Goal: Task Accomplishment & Management: Manage account settings

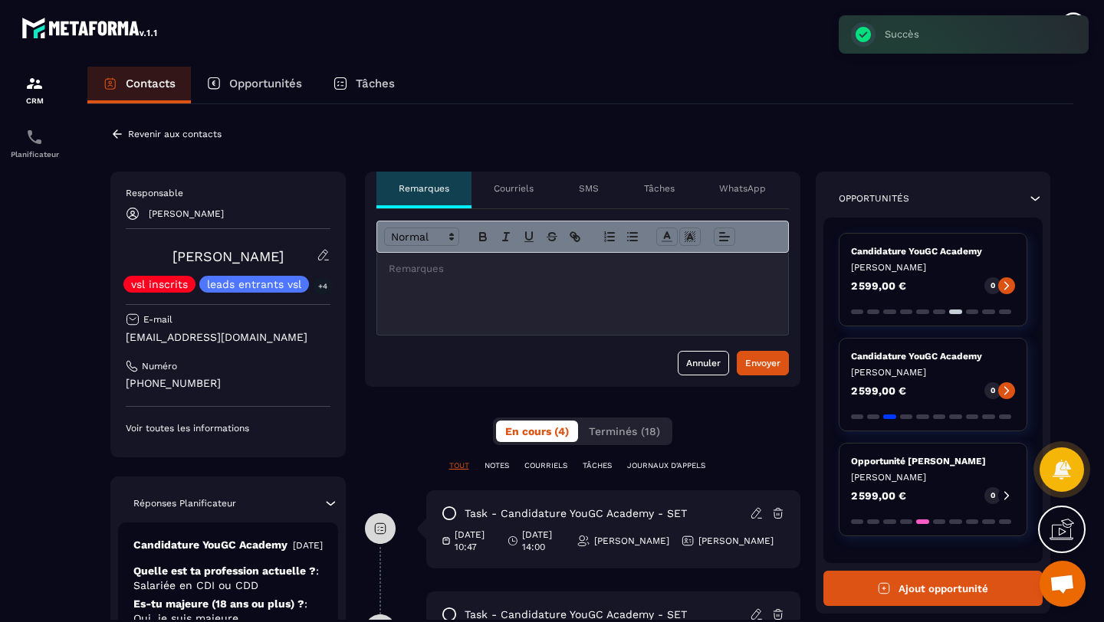
click at [235, 83] on p "Opportunités" at bounding box center [265, 84] width 73 height 14
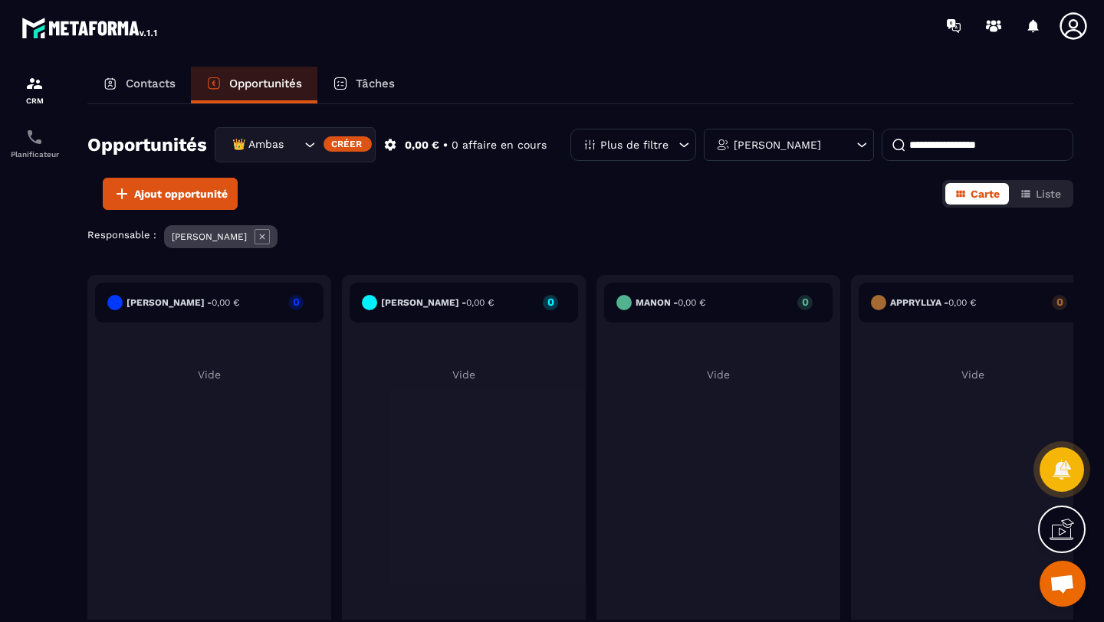
click at [415, 235] on div "Responsable : [PERSON_NAME]" at bounding box center [580, 238] width 986 height 27
click at [275, 144] on div "👑 Ambassadrices" at bounding box center [264, 144] width 75 height 17
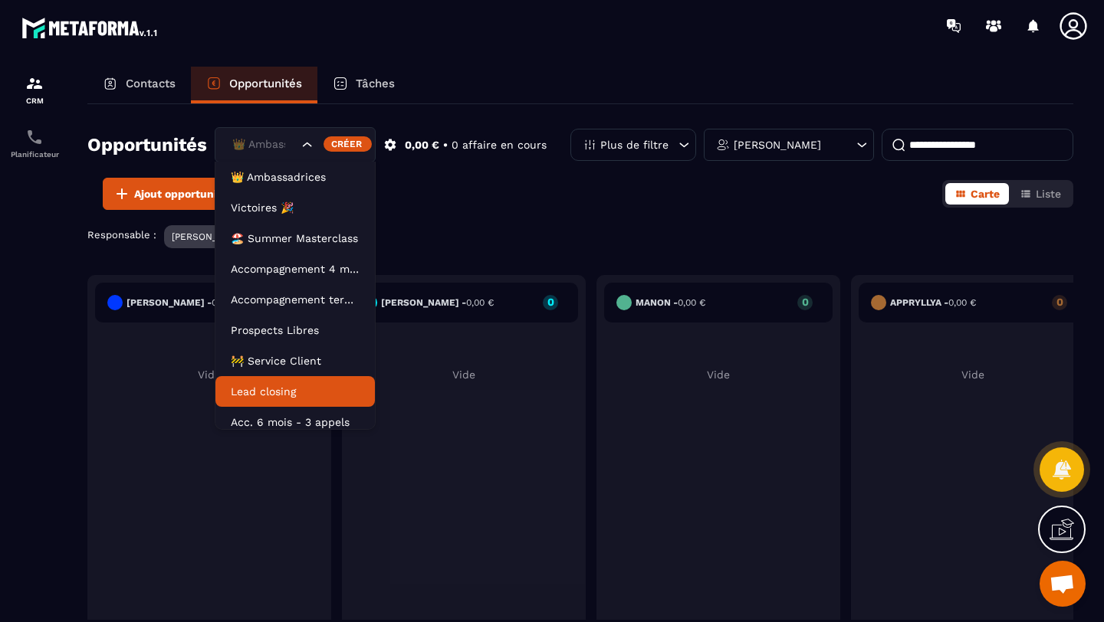
click at [284, 388] on p "Lead closing" at bounding box center [295, 391] width 129 height 15
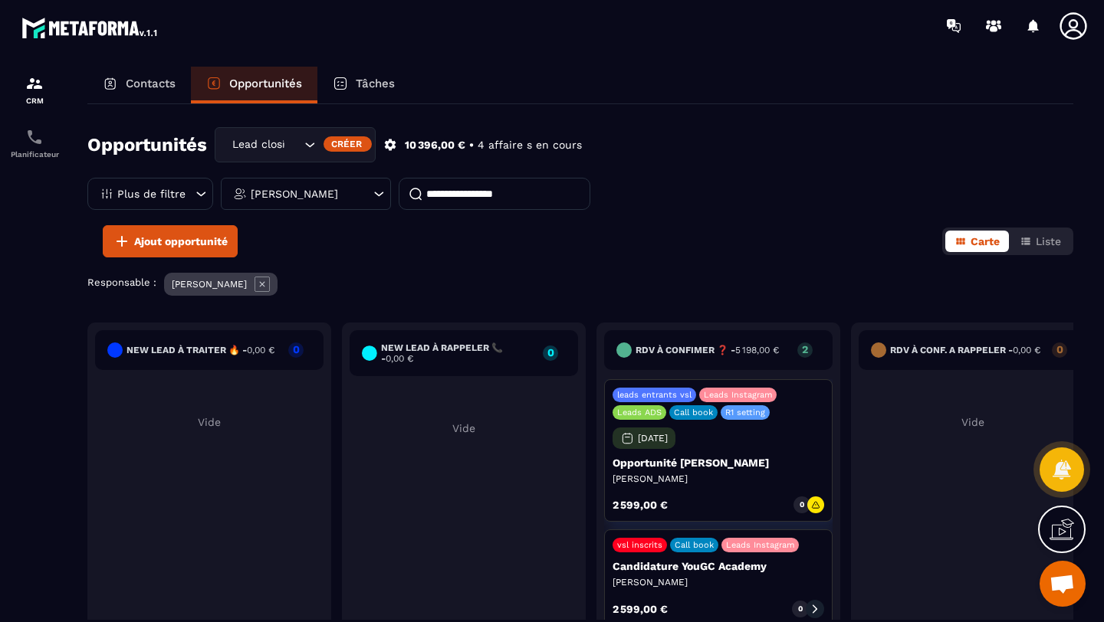
click at [120, 82] on div "Contacts" at bounding box center [138, 85] width 103 height 37
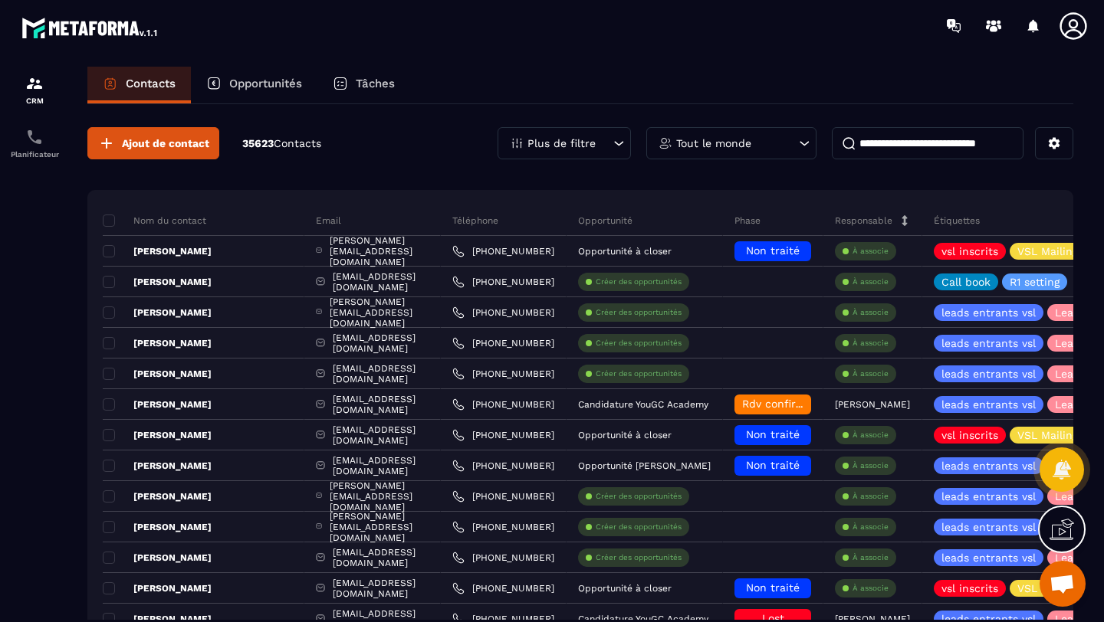
click at [888, 139] on input at bounding box center [928, 143] width 192 height 32
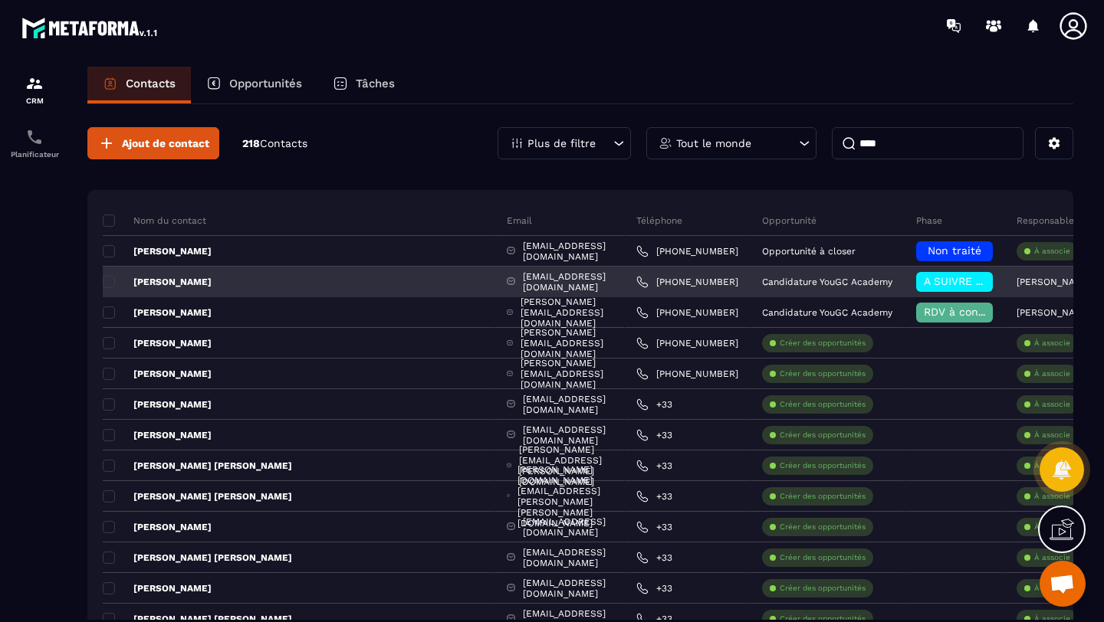
type input "****"
click at [924, 286] on span "A SUIVRE ⏳" at bounding box center [956, 281] width 65 height 12
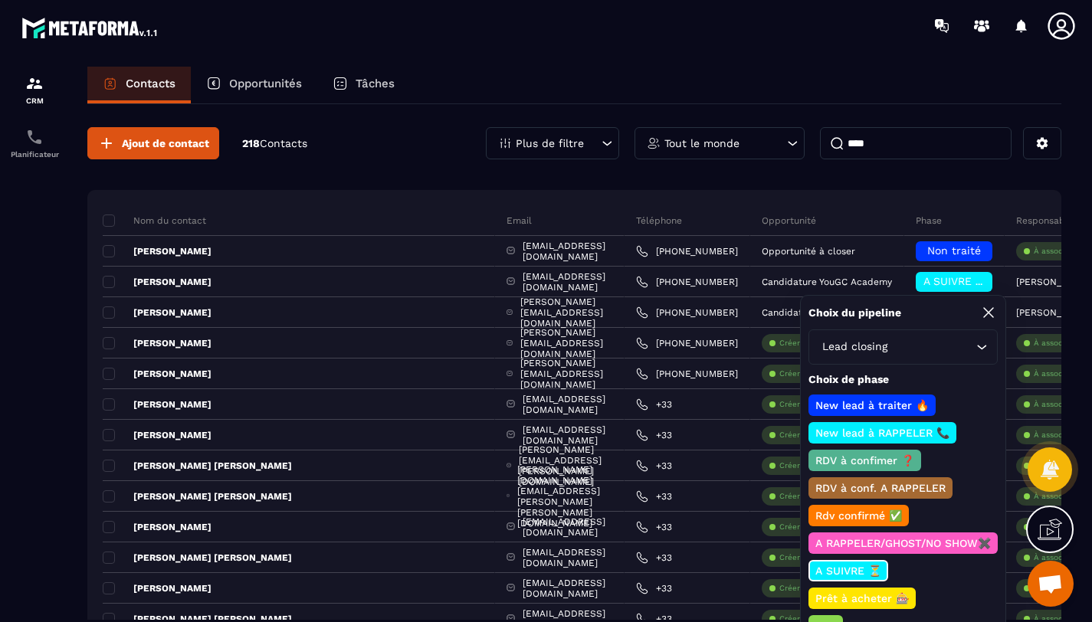
click at [842, 519] on p "Rdv confirmé ✅" at bounding box center [858, 515] width 91 height 15
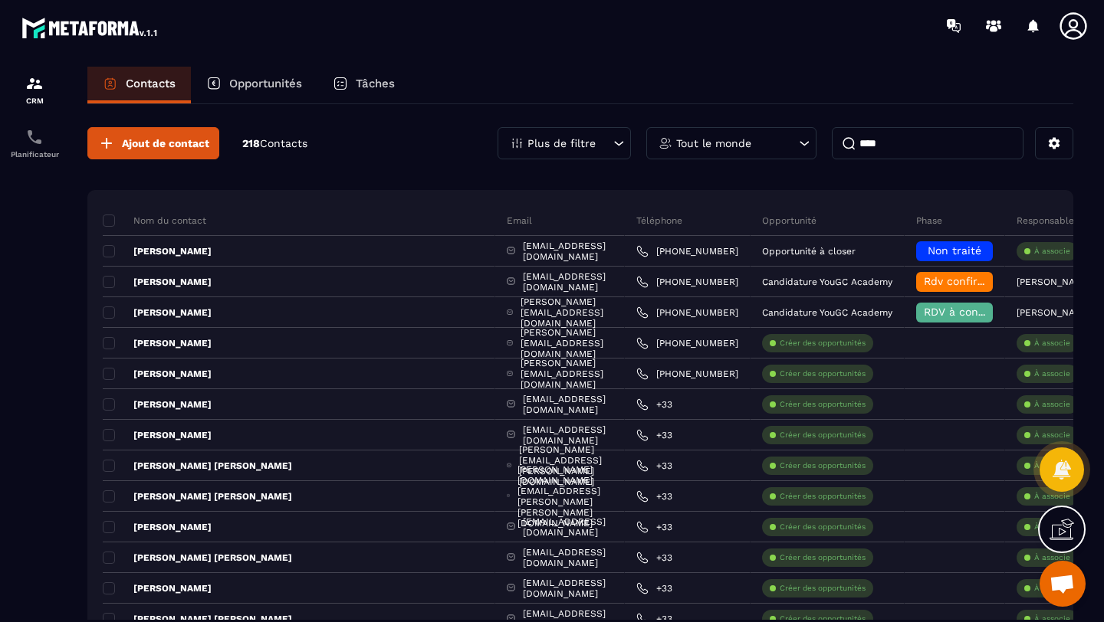
click at [250, 83] on p "Opportunités" at bounding box center [265, 84] width 73 height 14
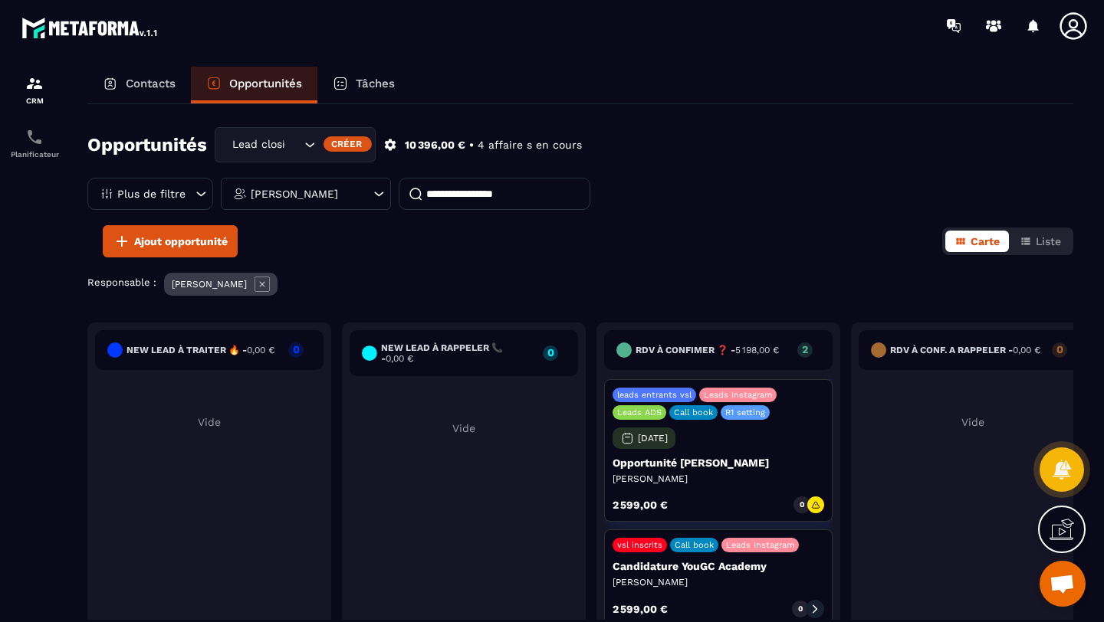
click at [784, 445] on div "leads entrants vsl Leads Instagram Leads ADS Call book R1 setting [DATE] Opport…" at bounding box center [718, 450] width 228 height 143
click at [811, 502] on icon at bounding box center [815, 505] width 9 height 9
